Goal: Information Seeking & Learning: Learn about a topic

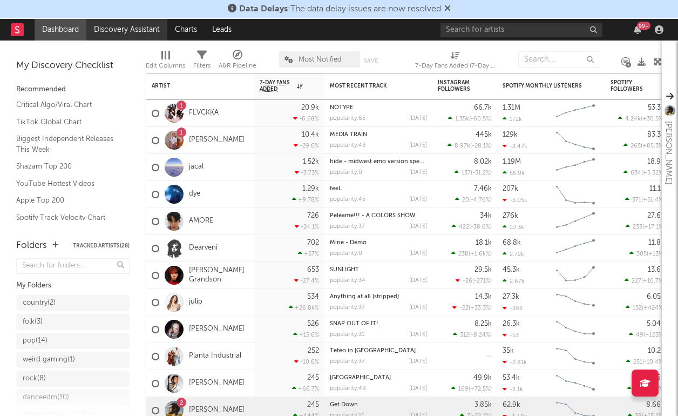
click at [139, 28] on link "Discovery Assistant" at bounding box center [126, 30] width 81 height 22
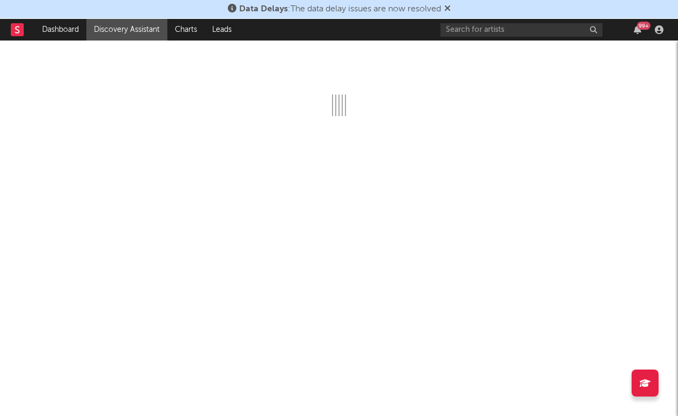
click at [448, 11] on icon at bounding box center [447, 8] width 6 height 9
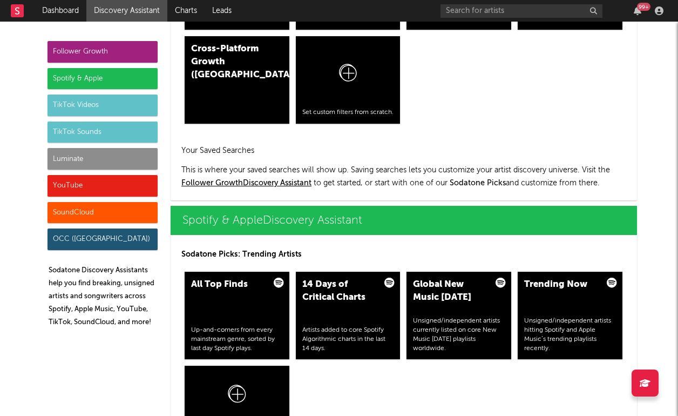
scroll to position [1005, 0]
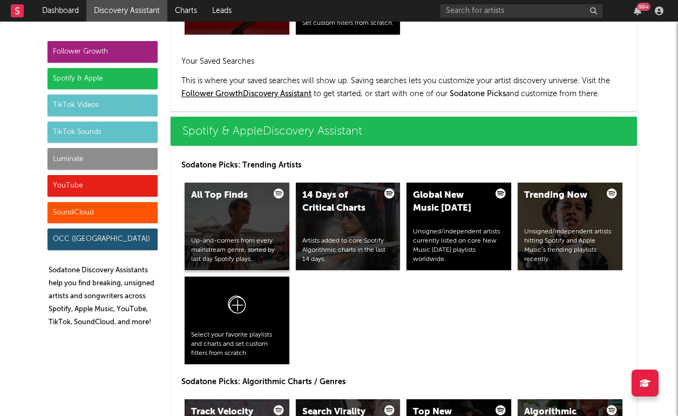
click at [232, 208] on div "All Top Finds Up-and-comers from every mainstream genre, sorted by last day Spo…" at bounding box center [237, 225] width 105 height 87
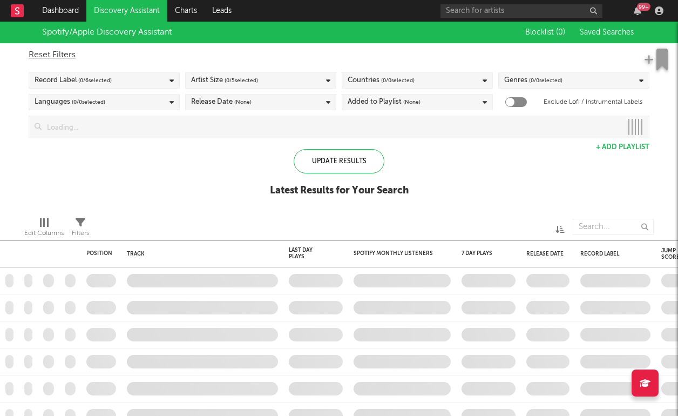
checkbox input "true"
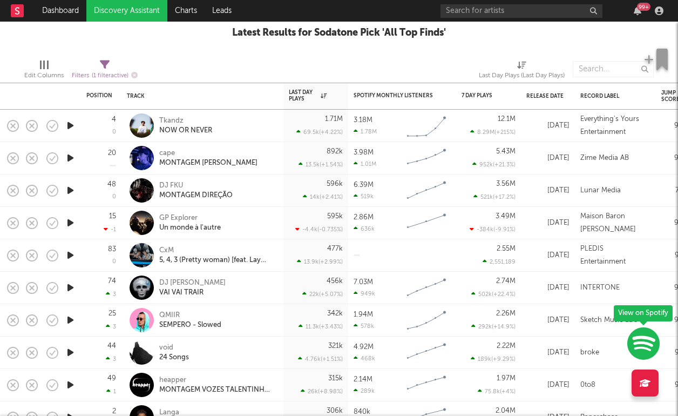
click at [69, 124] on icon "button" at bounding box center [70, 125] width 11 height 13
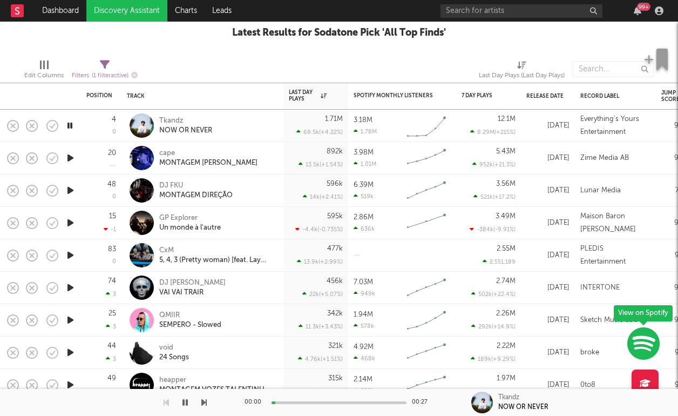
click at [71, 159] on icon "button" at bounding box center [70, 157] width 11 height 13
click at [71, 129] on icon "button" at bounding box center [70, 125] width 11 height 13
click at [73, 157] on icon "button" at bounding box center [70, 157] width 11 height 13
click at [71, 192] on icon "button" at bounding box center [70, 190] width 11 height 13
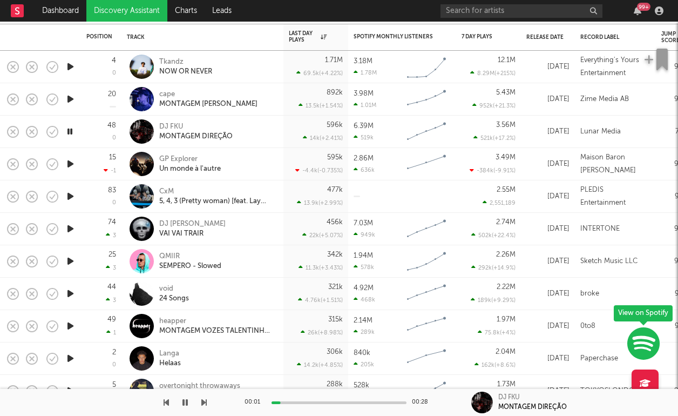
click at [71, 298] on icon "button" at bounding box center [70, 293] width 11 height 13
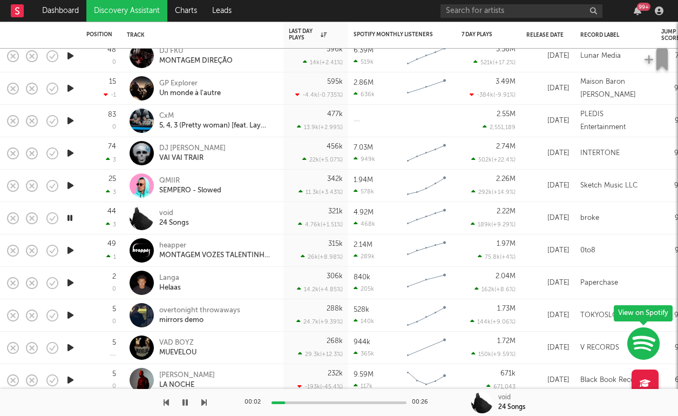
click at [73, 313] on icon "button" at bounding box center [70, 314] width 11 height 13
click at [235, 311] on div "overtonight throwaways" at bounding box center [199, 310] width 81 height 10
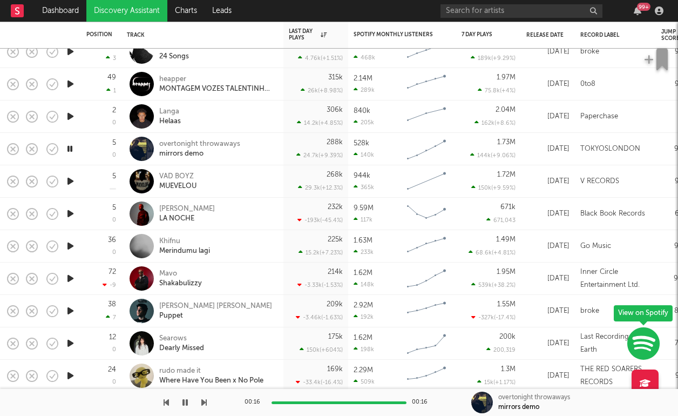
click at [72, 280] on icon "button" at bounding box center [70, 277] width 11 height 13
click at [67, 343] on icon "button" at bounding box center [70, 342] width 11 height 13
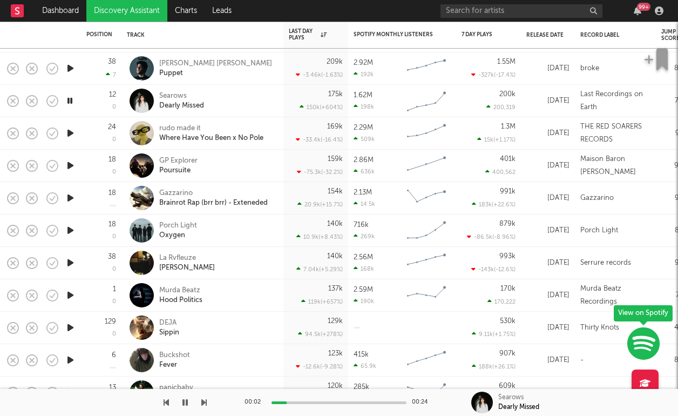
click at [74, 228] on icon "button" at bounding box center [70, 229] width 11 height 13
click at [76, 166] on icon "button" at bounding box center [70, 165] width 11 height 13
click at [69, 327] on icon "button" at bounding box center [70, 327] width 11 height 13
click at [69, 296] on icon "button" at bounding box center [70, 294] width 11 height 13
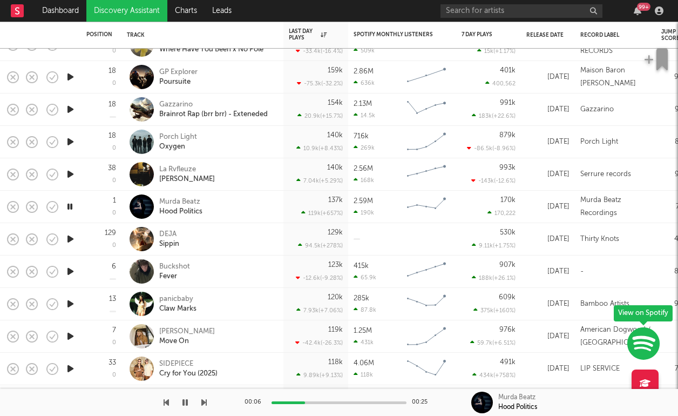
click at [68, 266] on icon "button" at bounding box center [70, 270] width 11 height 13
click at [181, 264] on div "Buckshot" at bounding box center [174, 267] width 31 height 10
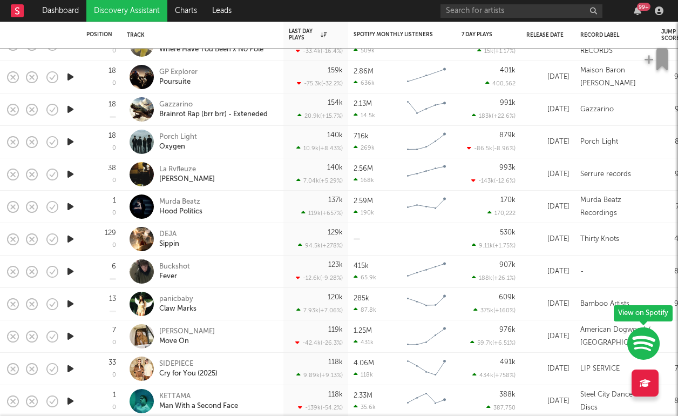
click at [70, 335] on icon "button" at bounding box center [70, 335] width 11 height 13
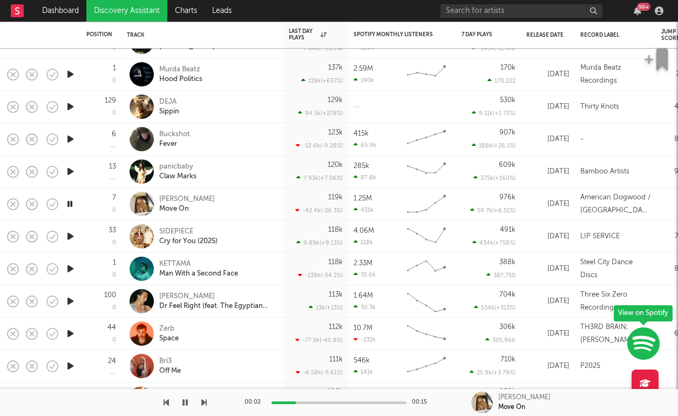
click at [69, 365] on icon "button" at bounding box center [70, 365] width 11 height 13
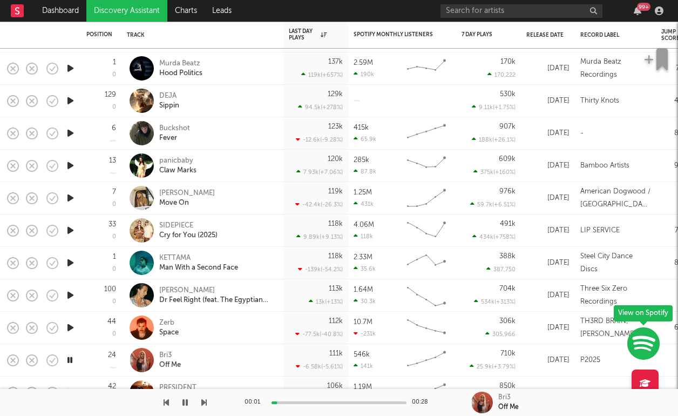
click at [72, 227] on icon "button" at bounding box center [70, 229] width 11 height 13
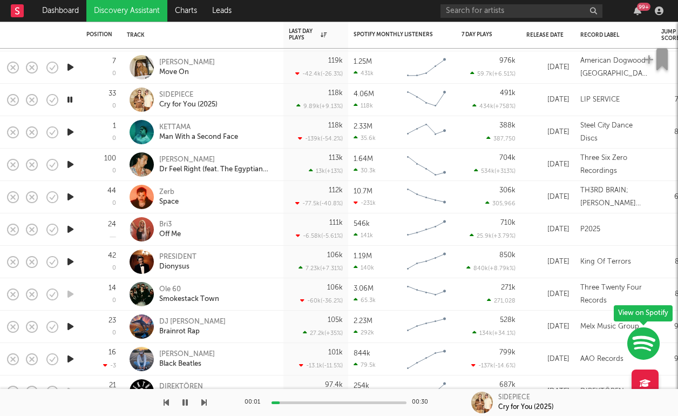
click at [72, 328] on icon "button" at bounding box center [70, 326] width 11 height 13
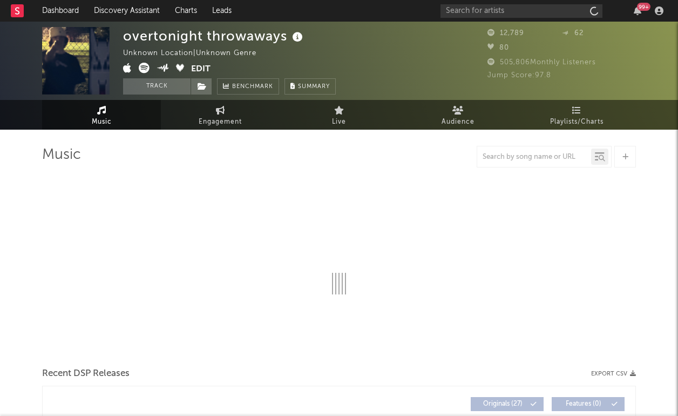
select select "1w"
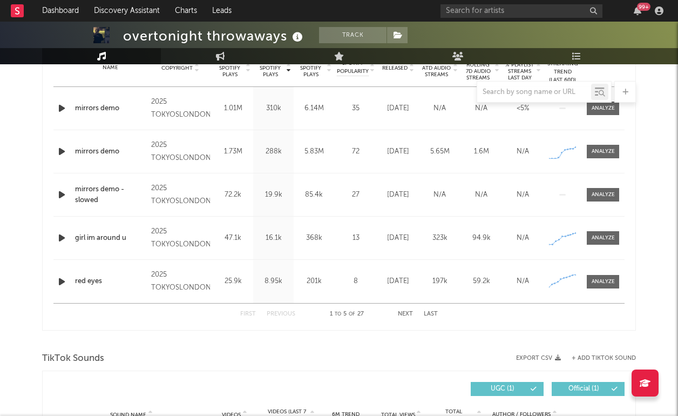
scroll to position [445, 0]
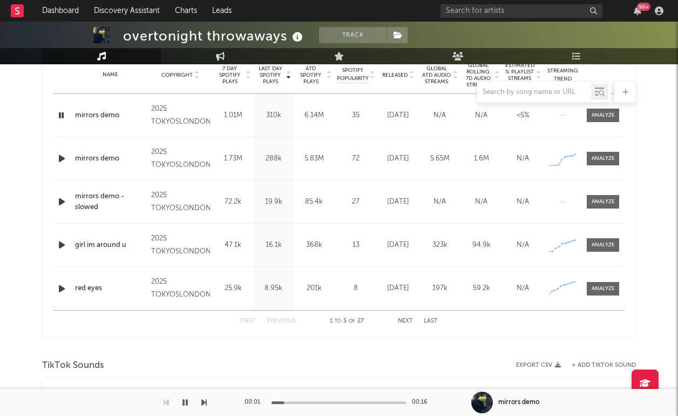
click at [59, 160] on icon "button" at bounding box center [61, 158] width 11 height 13
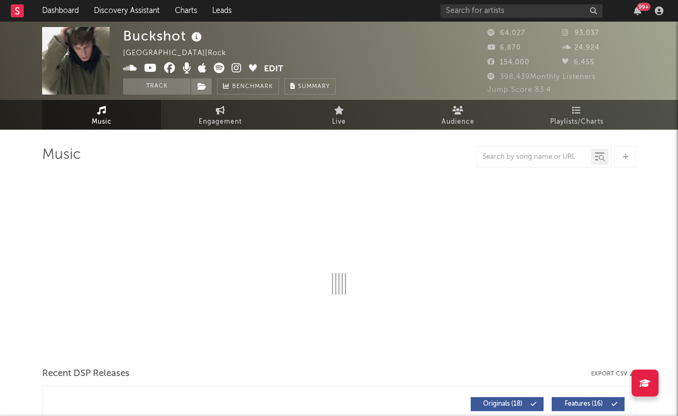
select select "6m"
